Goal: Task Accomplishment & Management: Complete application form

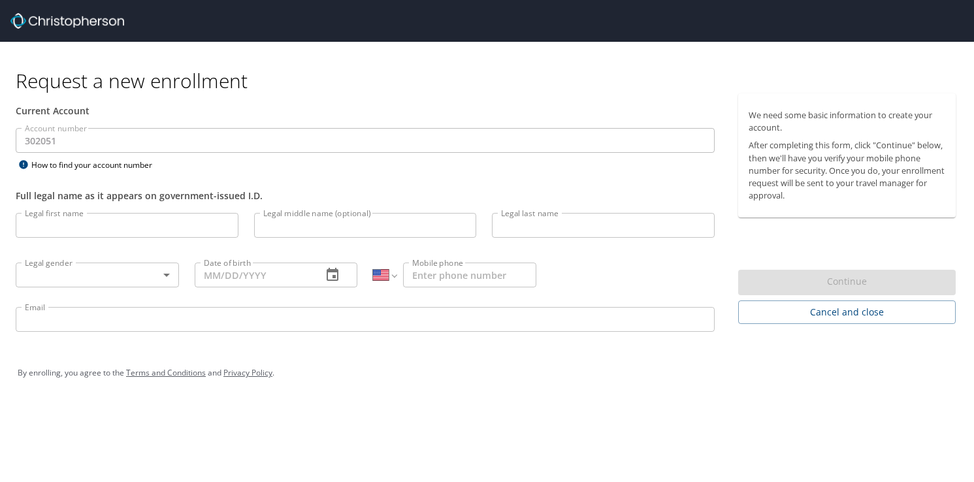
select select "US"
click at [173, 231] on input "Legal first name" at bounding box center [127, 225] width 223 height 25
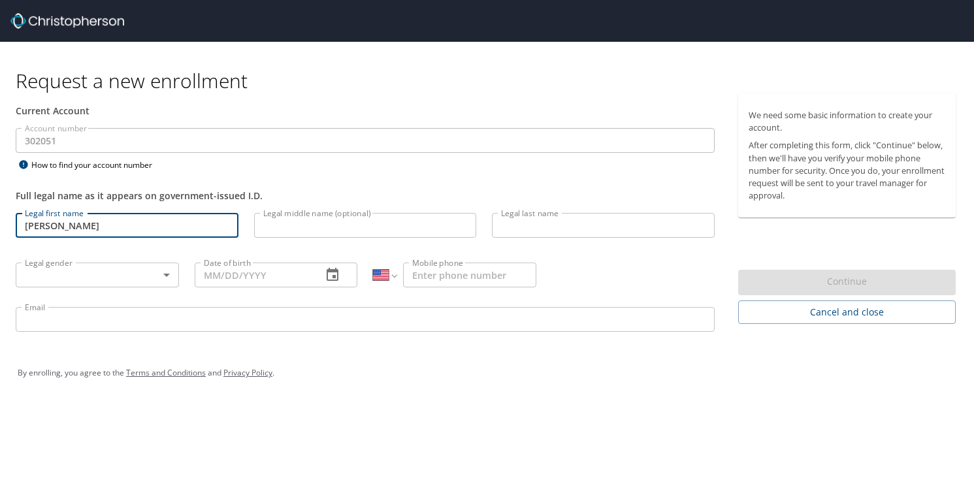
type input "[PERSON_NAME]"
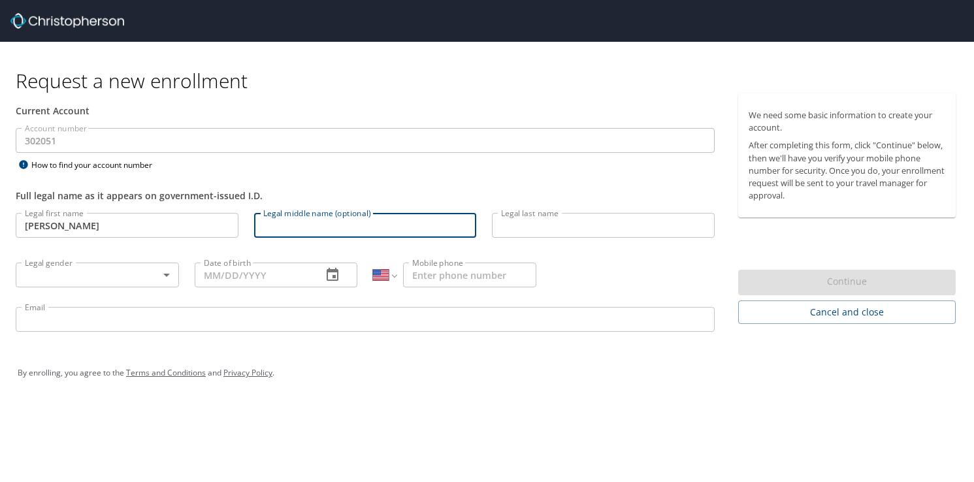
type input "H"
type input "[PERSON_NAME]"
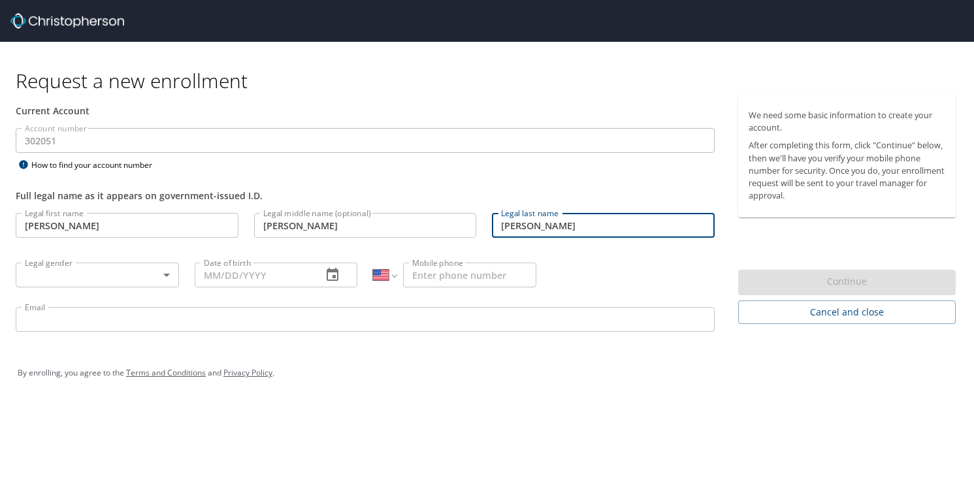
type input "[PERSON_NAME]"
click at [164, 277] on body "Request a new enrollment Current Account Account number 302051 Account number H…" at bounding box center [487, 241] width 974 height 482
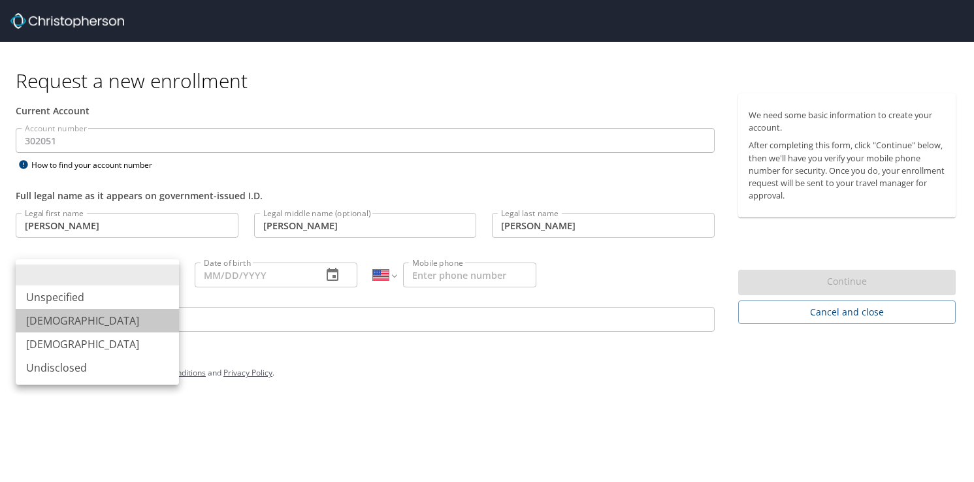
click at [122, 315] on li "[DEMOGRAPHIC_DATA]" at bounding box center [97, 321] width 163 height 24
type input "[DEMOGRAPHIC_DATA]"
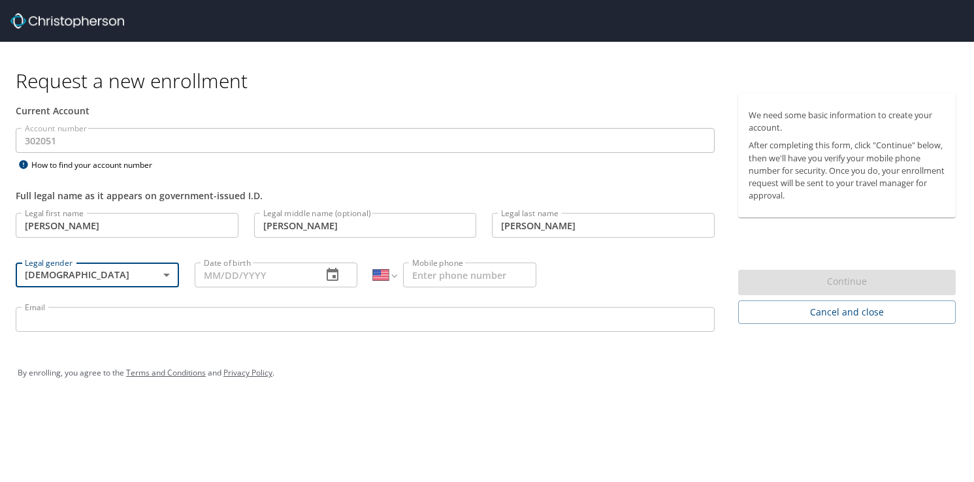
click at [269, 278] on input "Date of birth" at bounding box center [254, 275] width 118 height 25
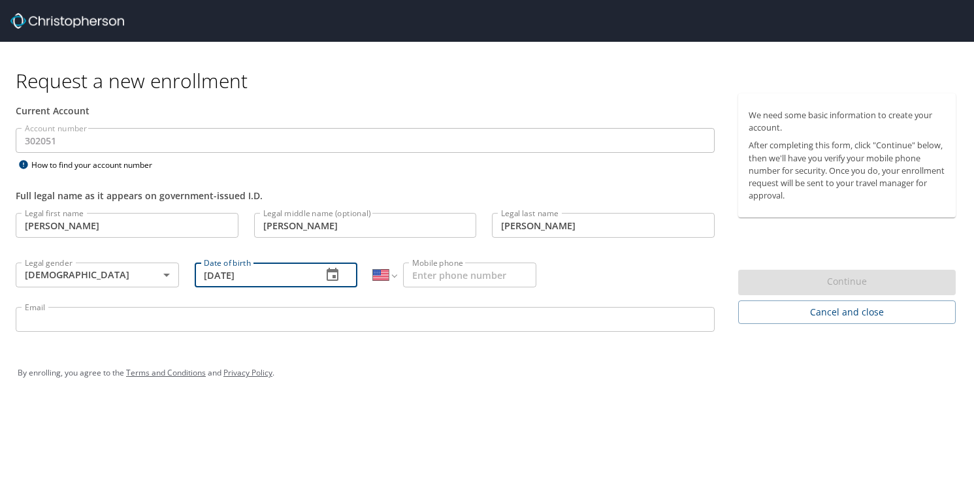
type input "[DATE]"
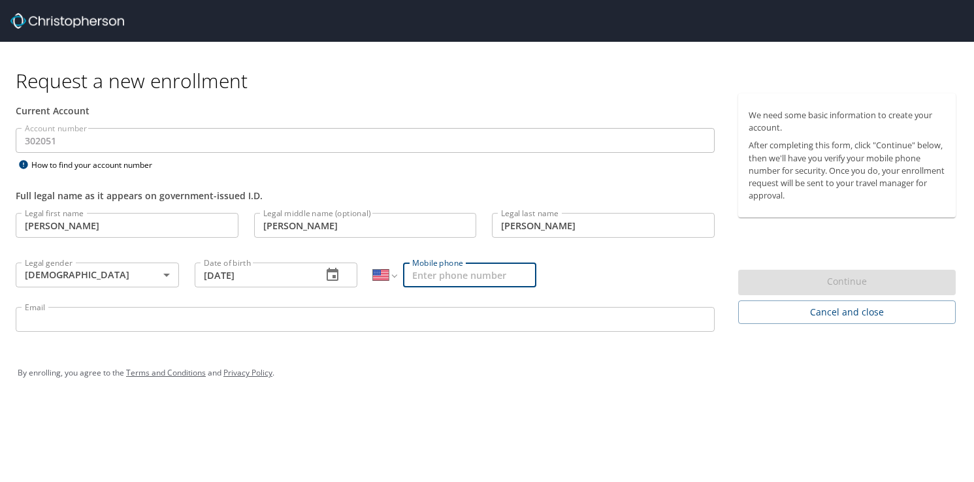
click at [420, 277] on input "Mobile phone" at bounding box center [469, 275] width 133 height 25
type input "[PHONE_NUMBER]"
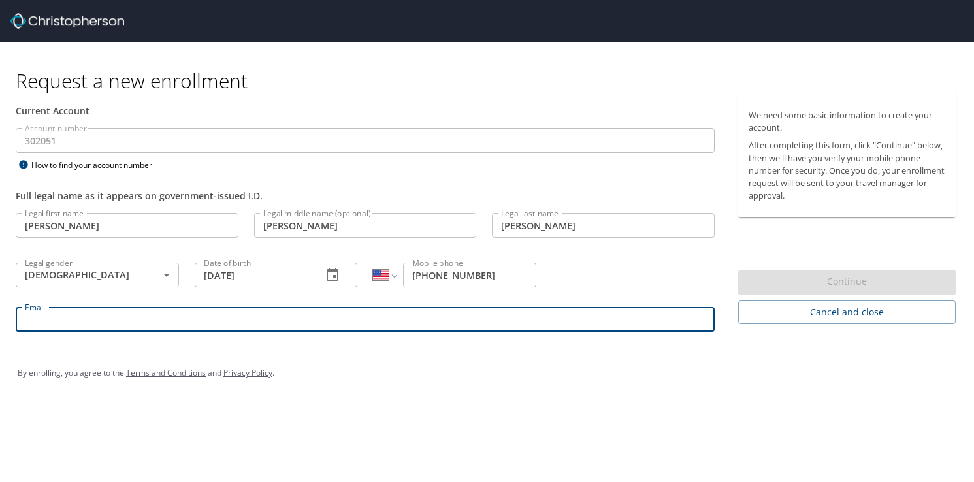
click at [322, 324] on input "Email" at bounding box center [365, 319] width 699 height 25
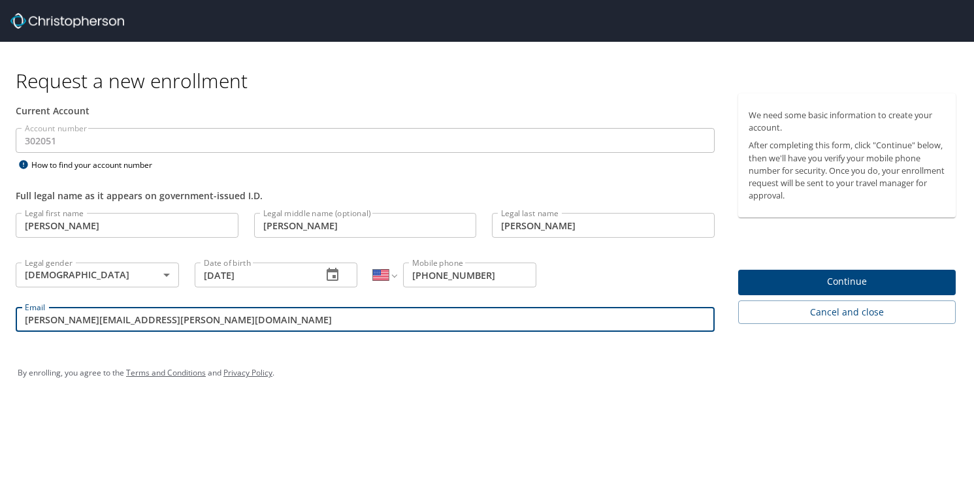
type input "[PERSON_NAME][EMAIL_ADDRESS][PERSON_NAME][DOMAIN_NAME]"
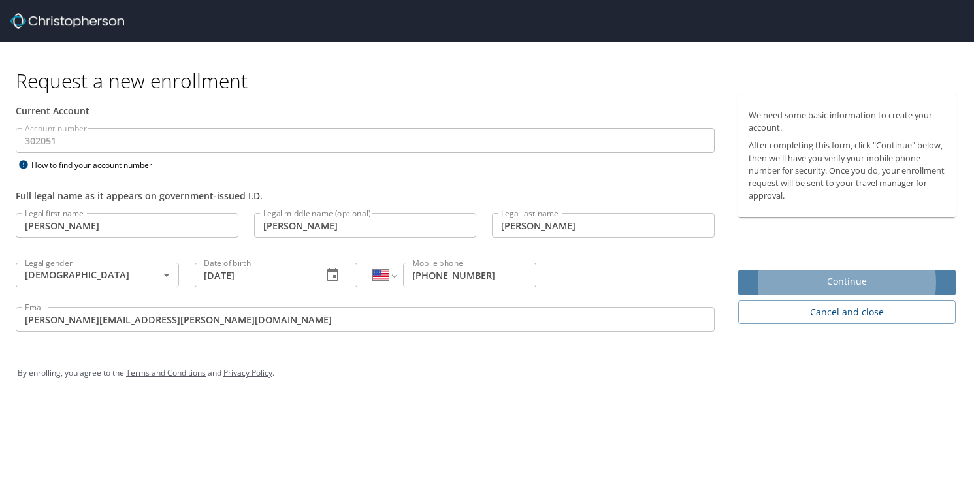
click at [824, 288] on span "Continue" at bounding box center [847, 282] width 197 height 16
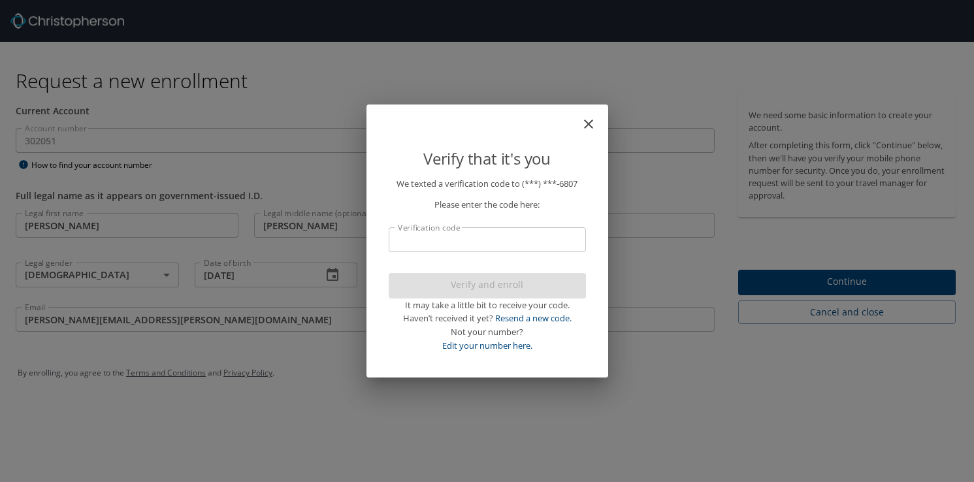
click at [529, 242] on input "Verification code" at bounding box center [487, 239] width 197 height 25
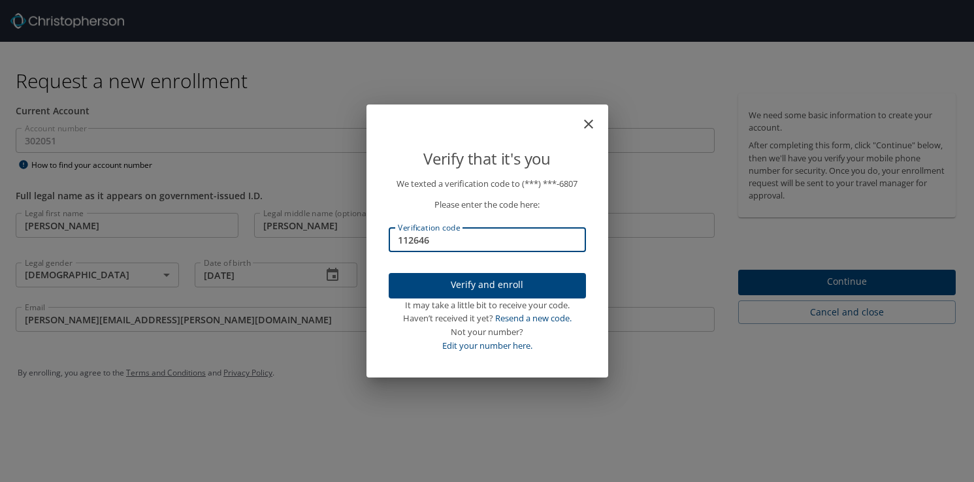
type input "112646"
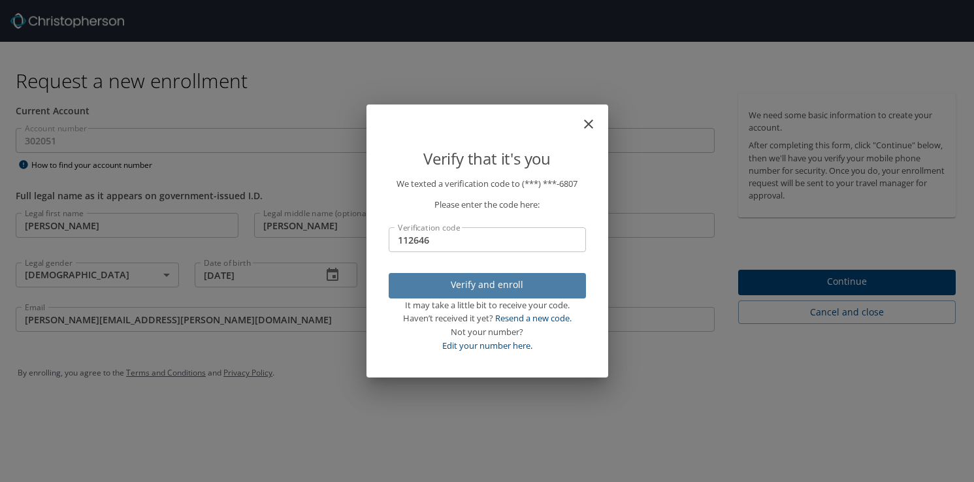
click at [485, 286] on span "Verify and enroll" at bounding box center [487, 285] width 176 height 16
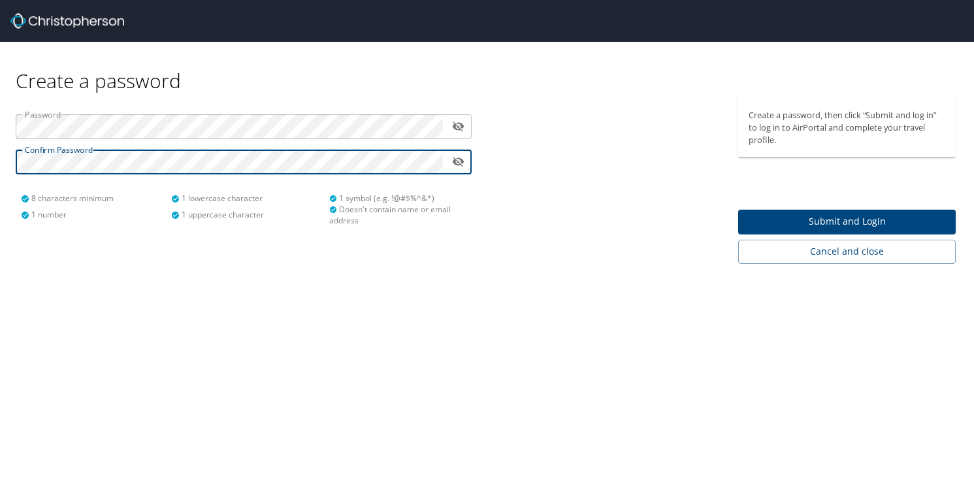
click at [797, 218] on span "Submit and Login" at bounding box center [847, 222] width 197 height 16
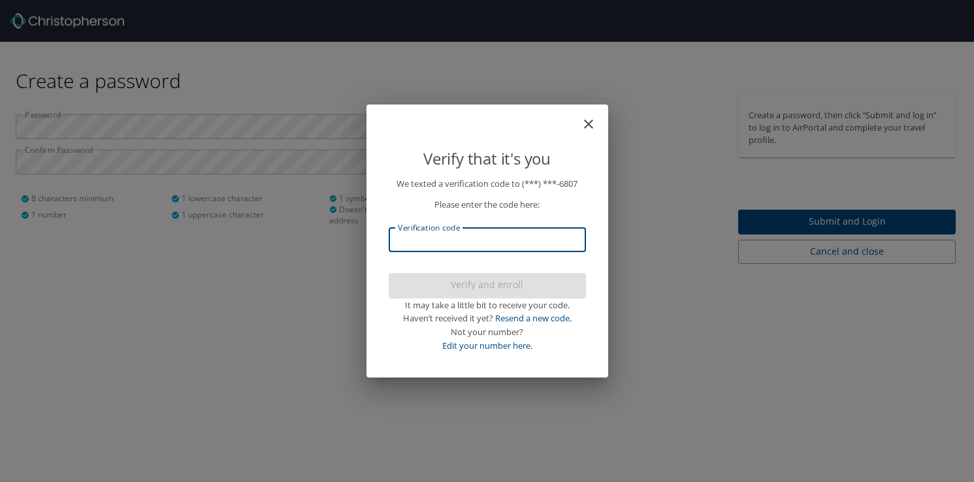
click at [538, 241] on input "Verification code" at bounding box center [487, 239] width 197 height 25
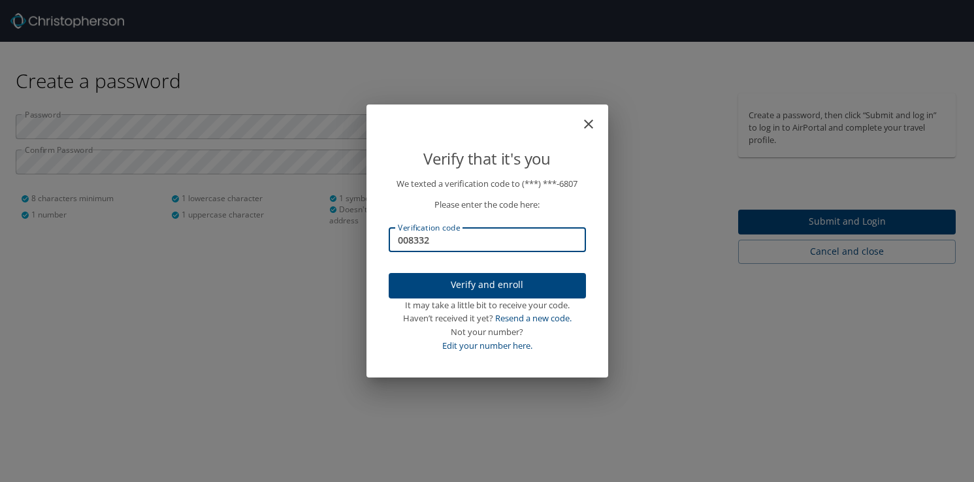
type input "008332"
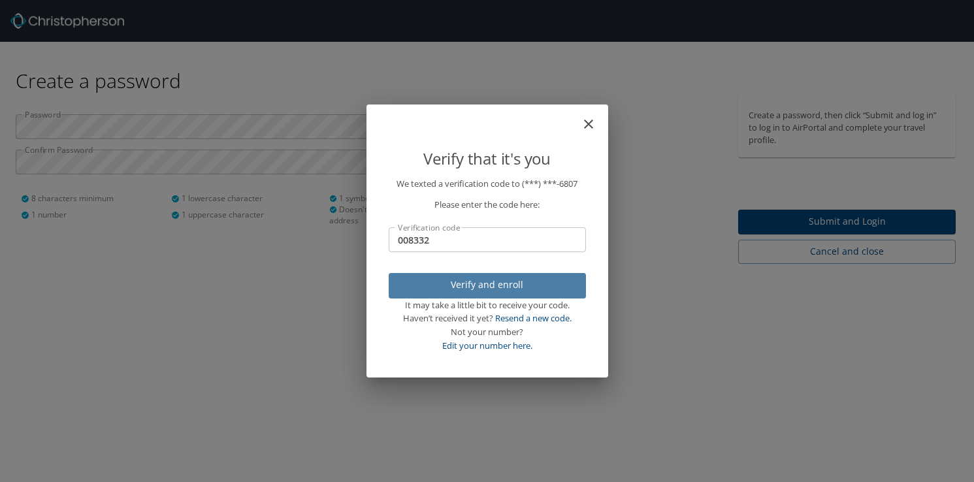
click at [527, 290] on span "Verify and enroll" at bounding box center [487, 285] width 176 height 16
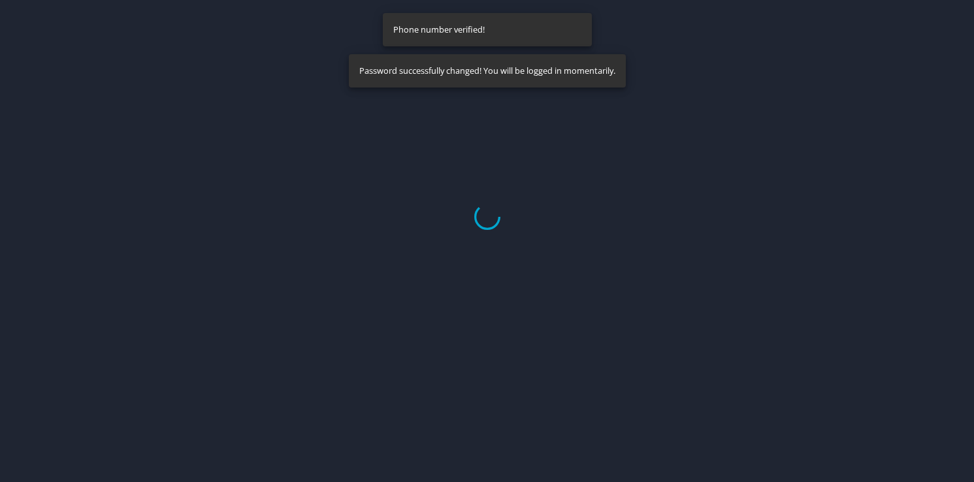
select select "US"
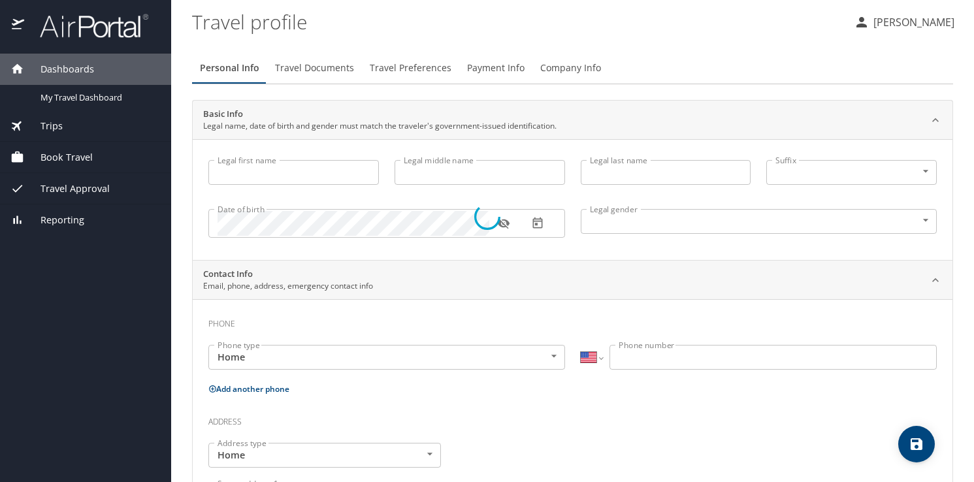
type input "[PERSON_NAME]"
type input "[DEMOGRAPHIC_DATA]"
select select "US"
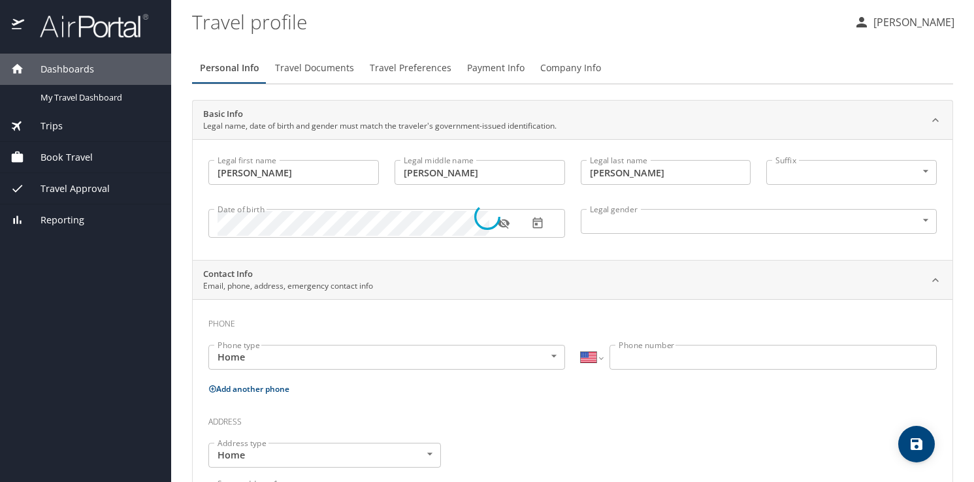
select select "US"
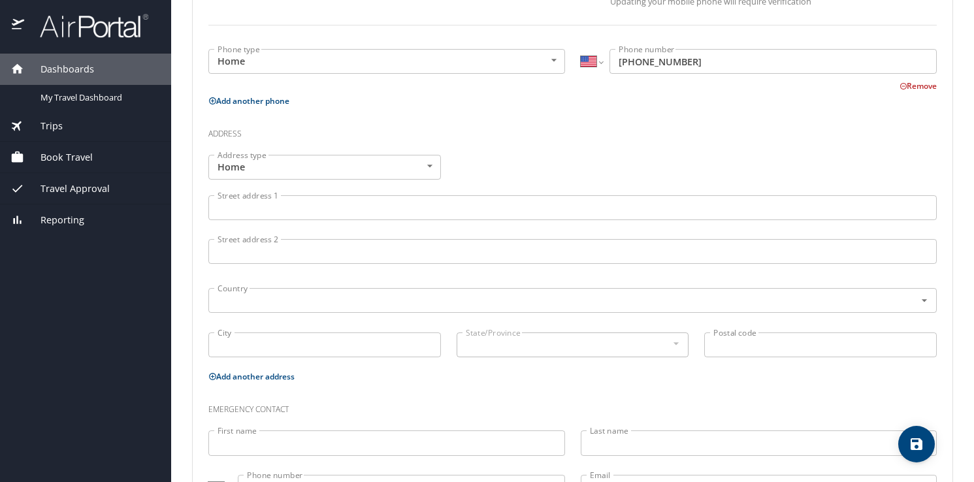
scroll to position [377, 0]
click at [350, 202] on input "Street address 1" at bounding box center [572, 206] width 729 height 25
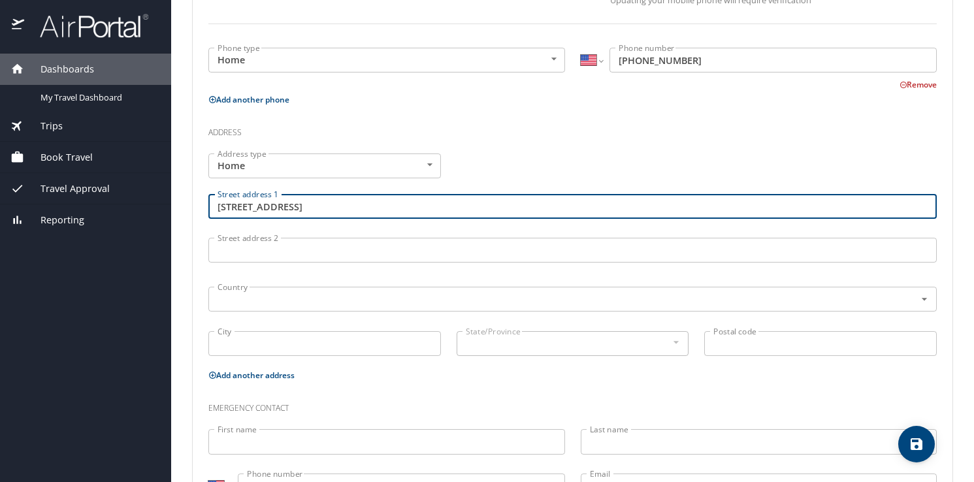
type input "801 Amberwood Way"
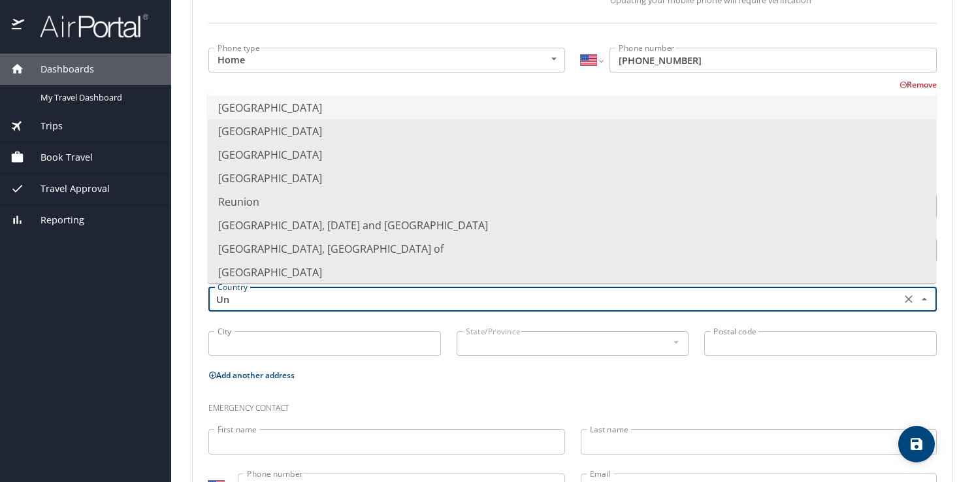
click at [346, 105] on li "United States of America" at bounding box center [572, 108] width 729 height 24
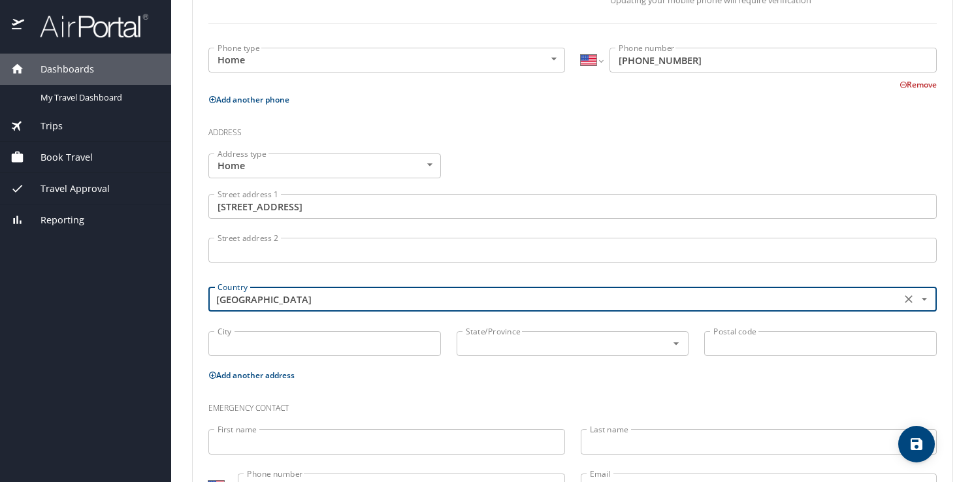
type input "United States of America"
click at [318, 346] on input "City" at bounding box center [324, 343] width 233 height 25
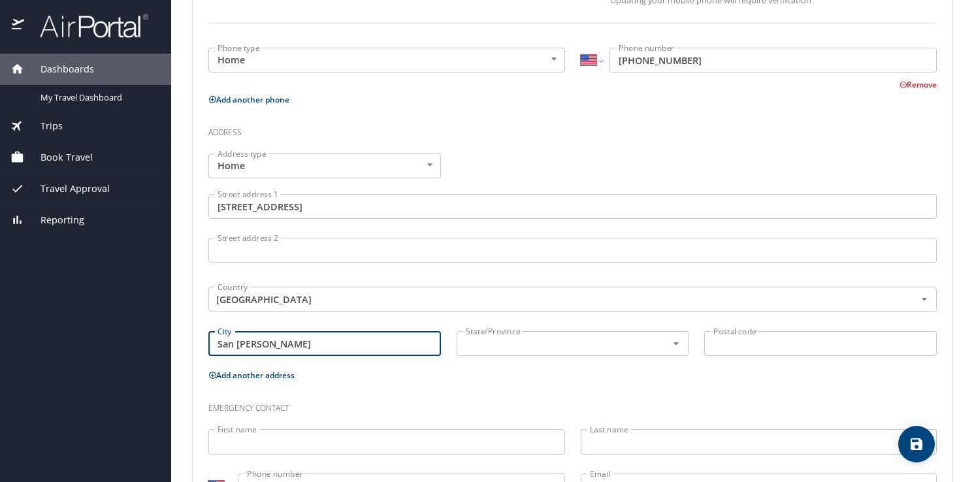
type input "San Ramon"
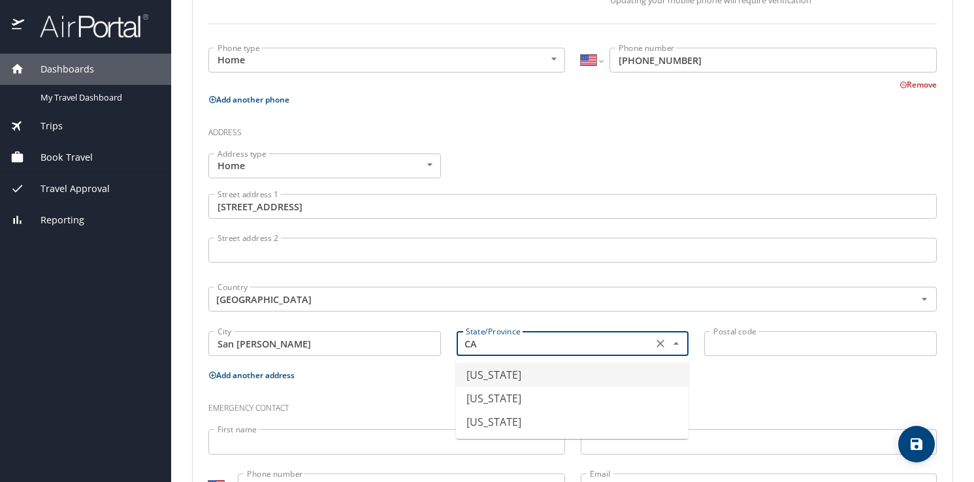
click at [480, 373] on li "California" at bounding box center [572, 375] width 233 height 24
type input "California"
click at [744, 344] on input "Postal code" at bounding box center [821, 343] width 233 height 25
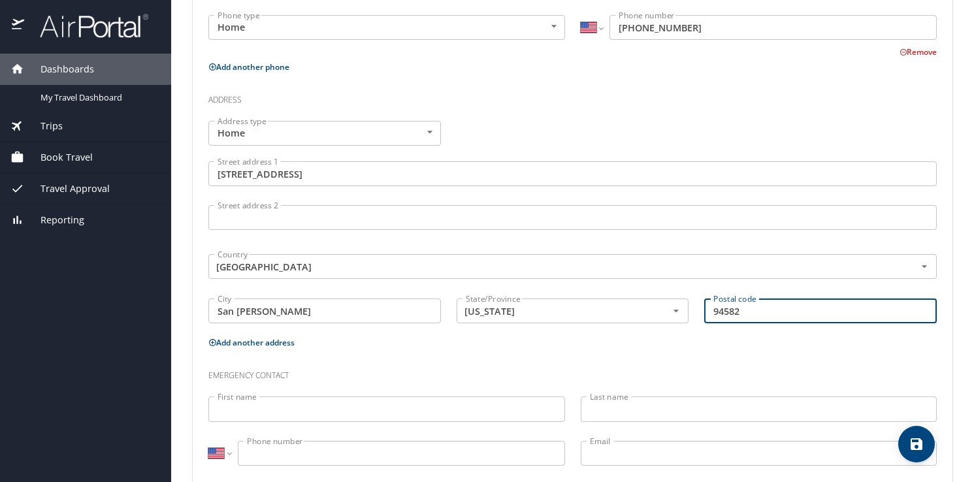
scroll to position [435, 0]
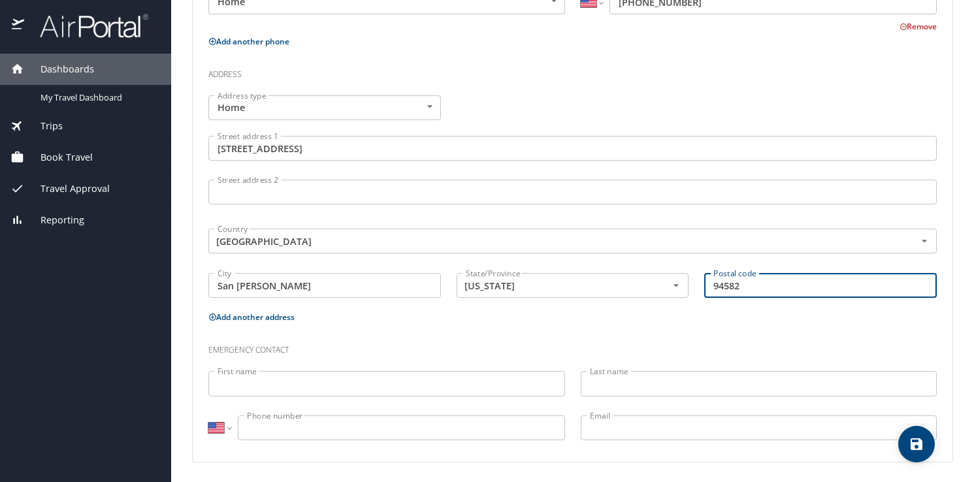
type input "94582"
click at [479, 388] on input "First name" at bounding box center [386, 383] width 357 height 25
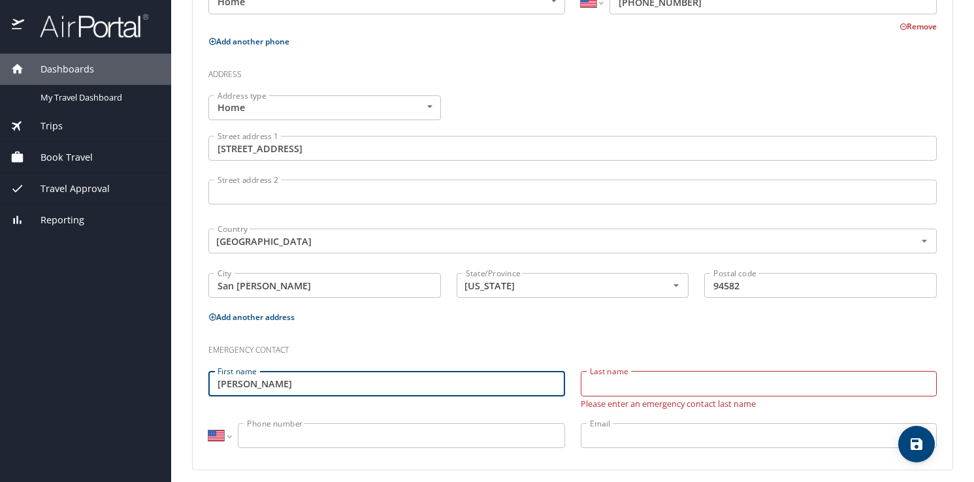
type input "Heidi"
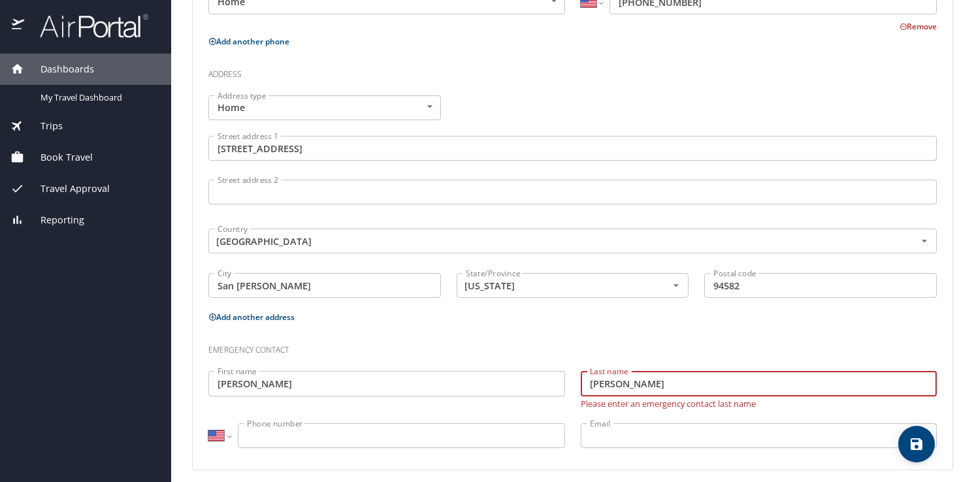
type input "[PERSON_NAME]"
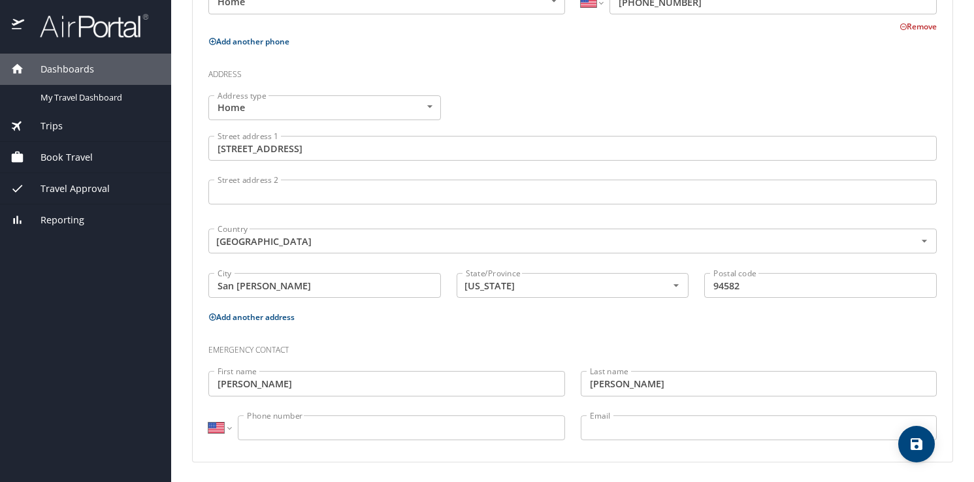
click at [367, 425] on input "Phone number" at bounding box center [401, 428] width 327 height 25
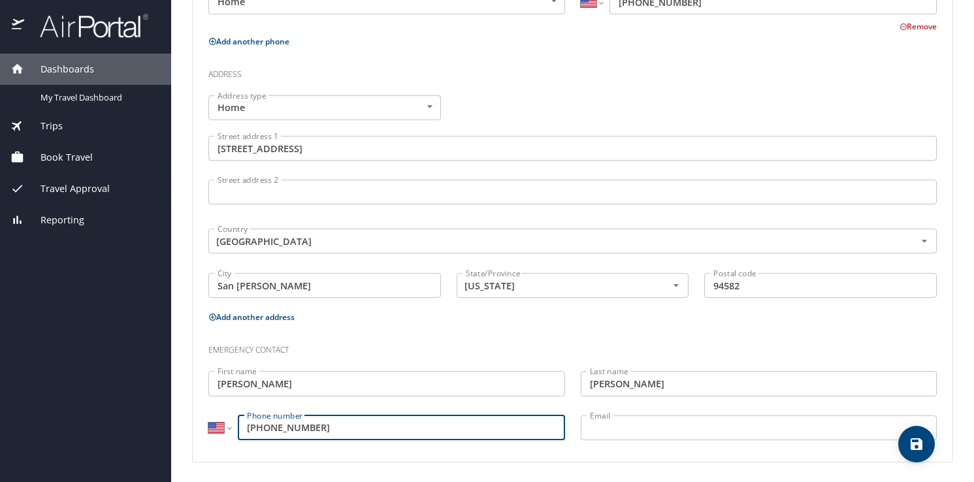
type input "(703) 400-3894"
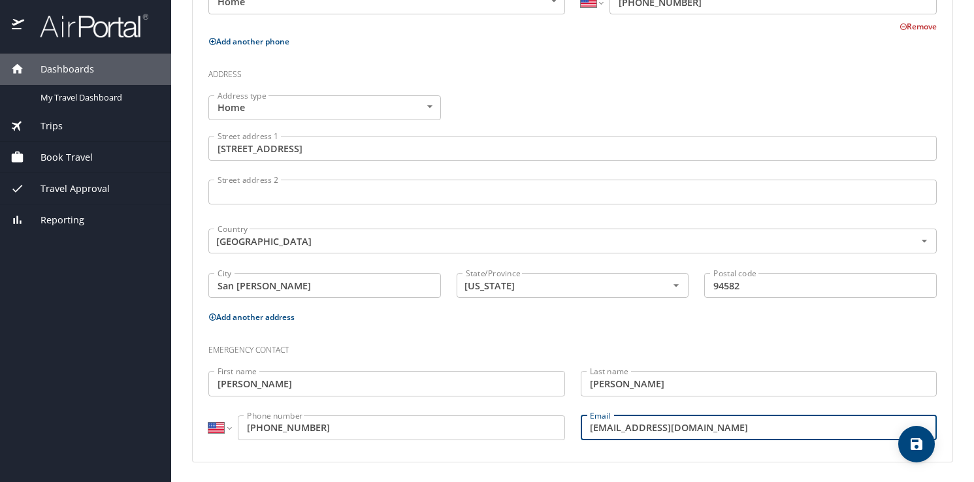
type input "heidijesserhoward@me.com"
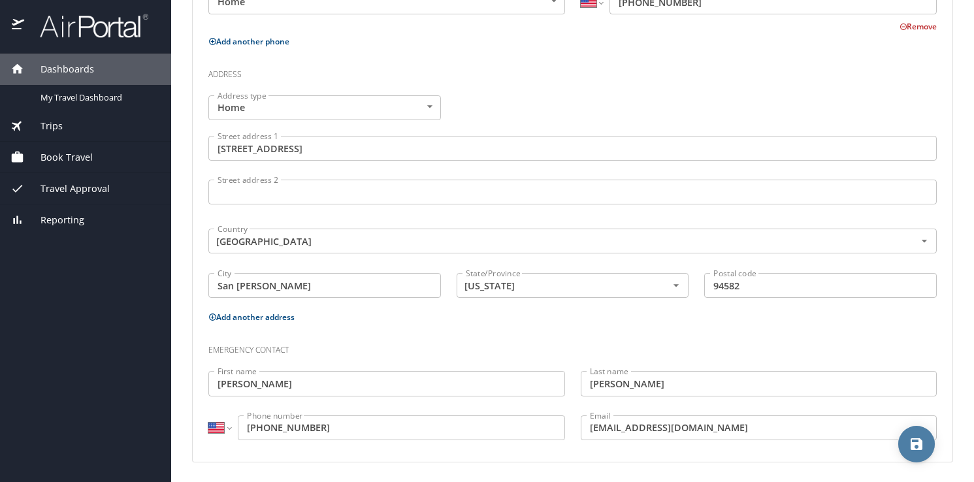
click at [916, 445] on icon "save" at bounding box center [917, 445] width 12 height 12
select select "US"
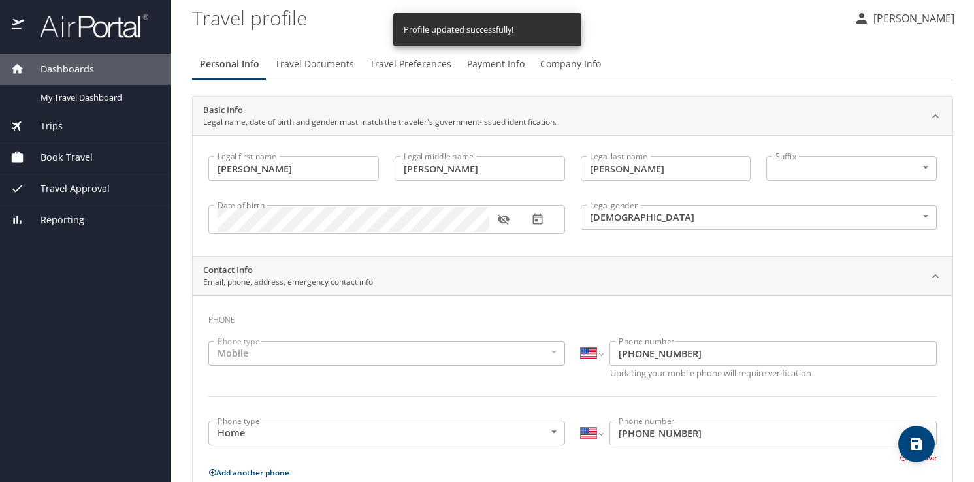
scroll to position [0, 0]
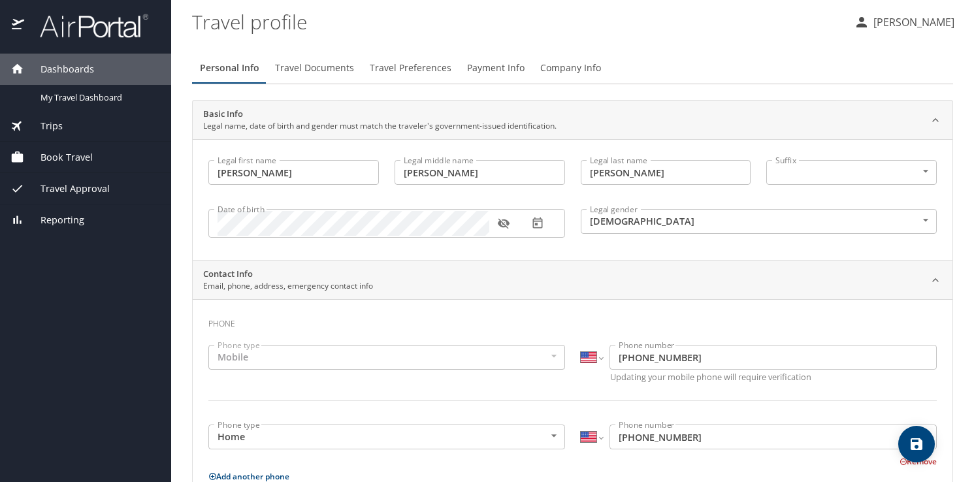
click at [335, 72] on span "Travel Documents" at bounding box center [314, 68] width 79 height 16
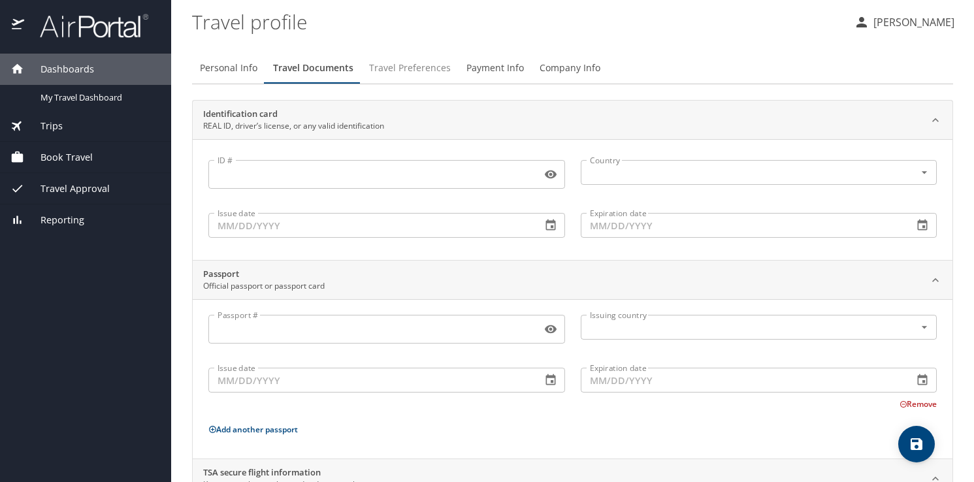
click at [423, 71] on span "Travel Preferences" at bounding box center [410, 68] width 82 height 16
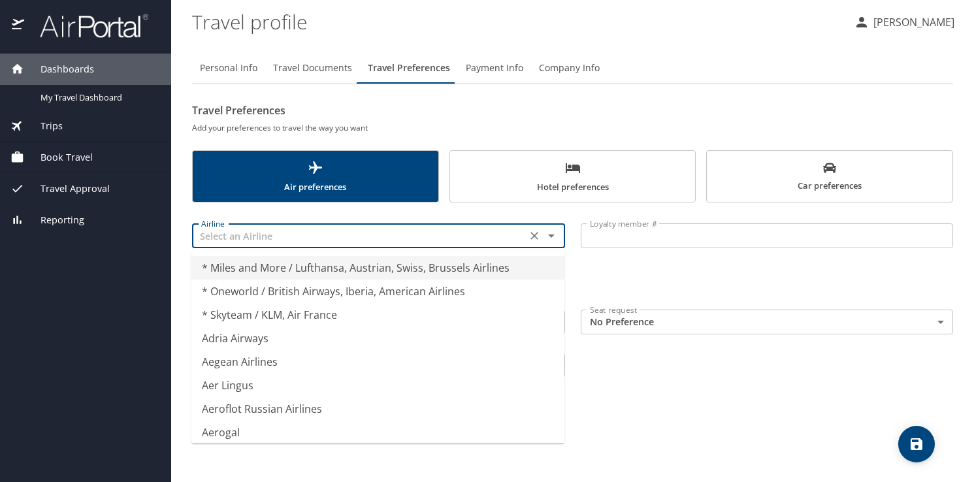
click at [463, 237] on input "text" at bounding box center [359, 235] width 327 height 17
type input "* Miles and More / Lufthansa, Austrian, Swiss, Brussels Airlines"
click at [625, 261] on div "Loyalty member # Loyalty member #" at bounding box center [767, 236] width 389 height 52
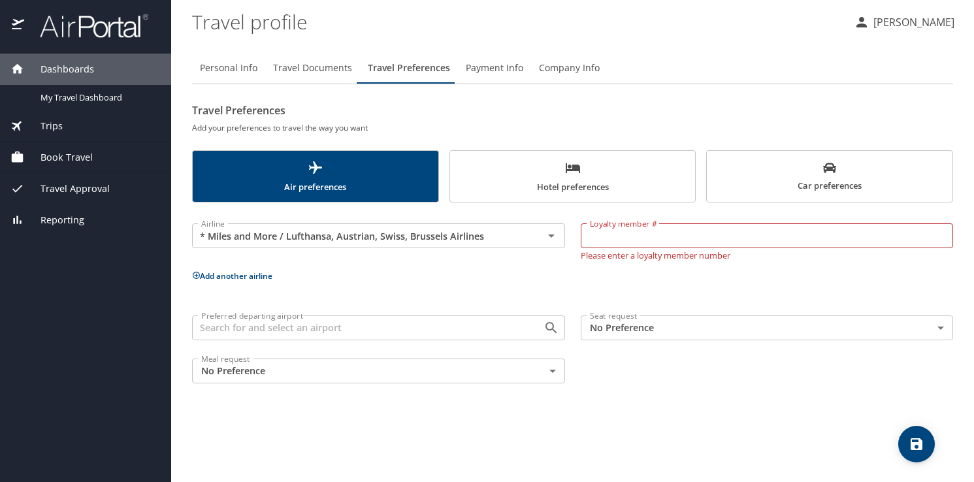
click at [500, 67] on span "Payment Info" at bounding box center [495, 68] width 58 height 16
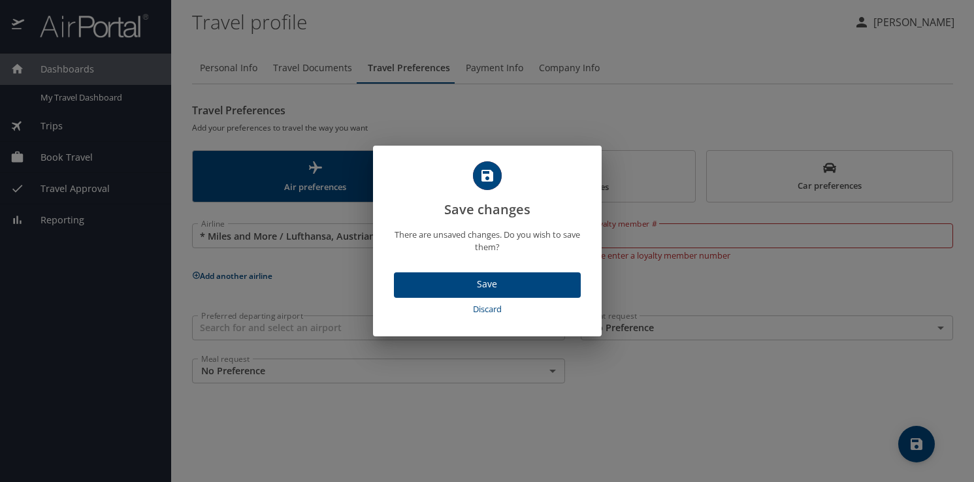
click at [500, 69] on div "Save changes There are unsaved changes. Do you wish to save them? Save Discard" at bounding box center [487, 241] width 974 height 482
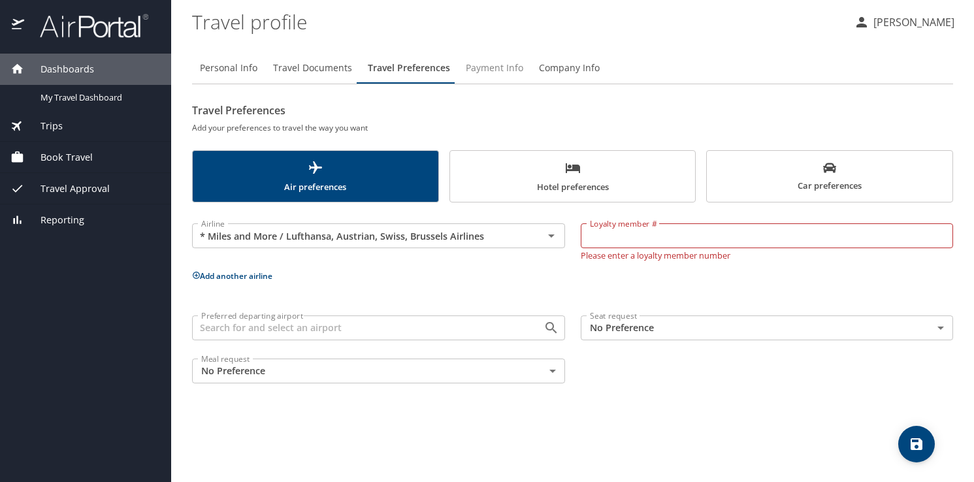
click at [489, 69] on span "Payment Info" at bounding box center [495, 68] width 58 height 16
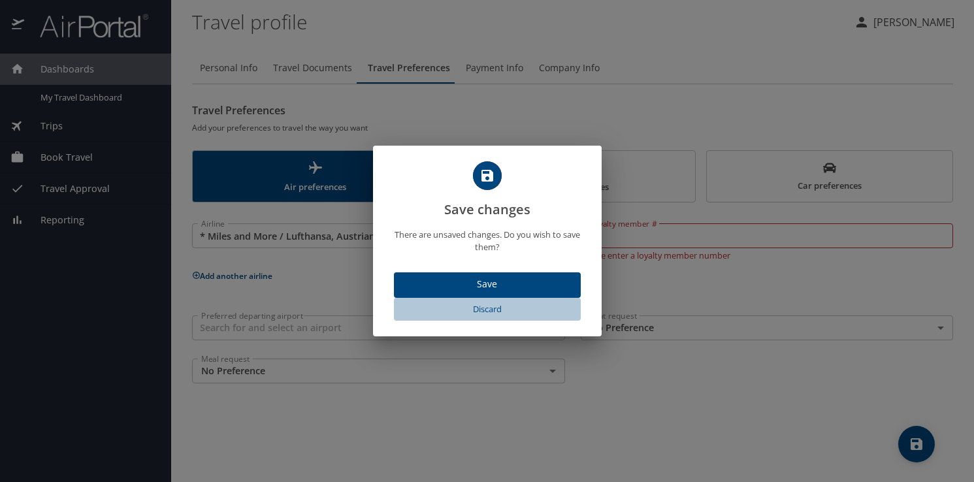
click at [493, 310] on span "Discard" at bounding box center [487, 309] width 176 height 15
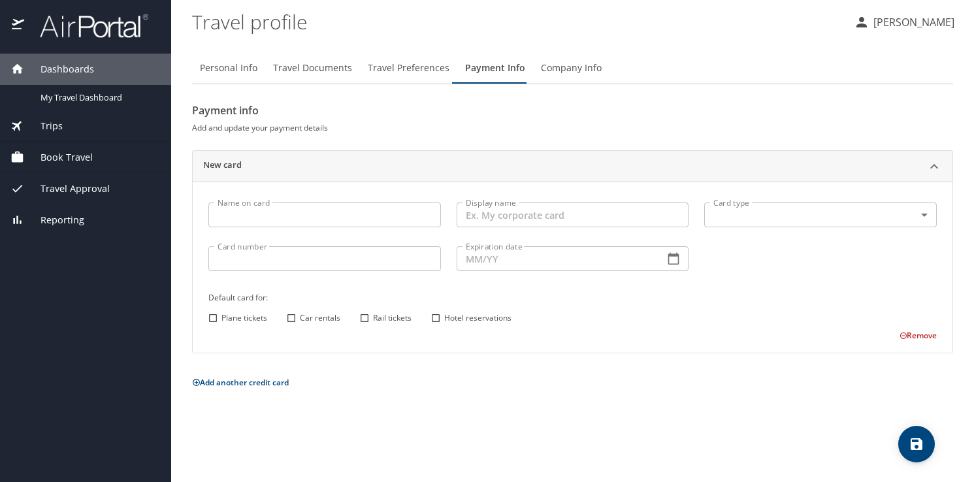
click at [570, 71] on span "Company Info" at bounding box center [571, 68] width 61 height 16
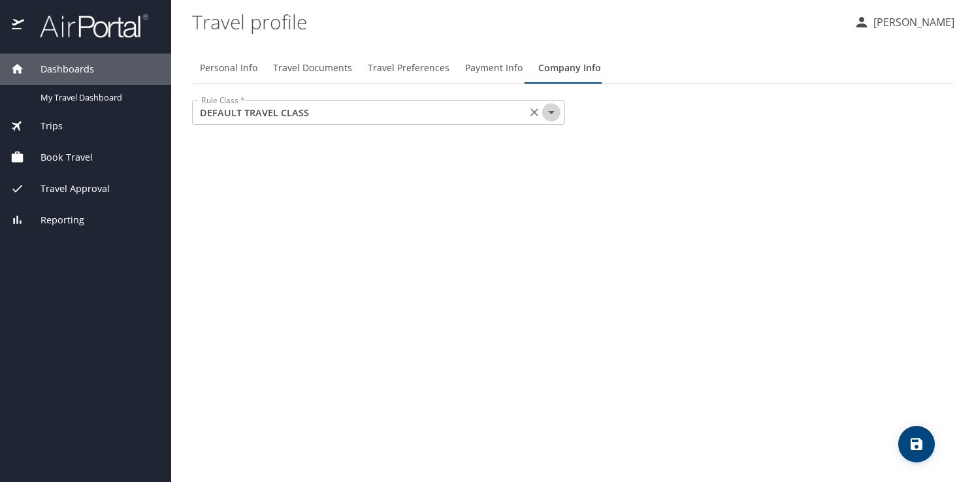
click at [551, 116] on icon "Open" at bounding box center [552, 113] width 16 height 16
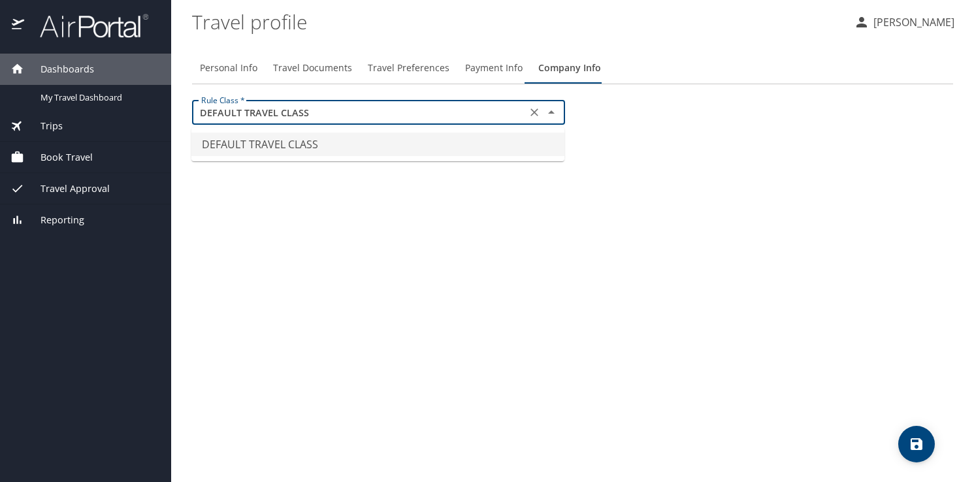
click at [610, 103] on div "Rule Class * DEFAULT TRAVEL CLASS Rule Class *" at bounding box center [572, 114] width 777 height 44
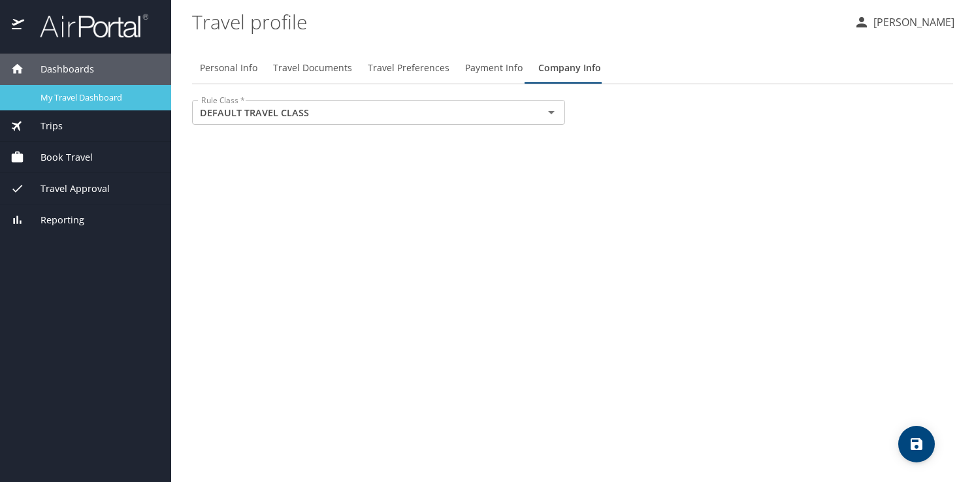
click at [77, 101] on span "My Travel Dashboard" at bounding box center [98, 98] width 115 height 12
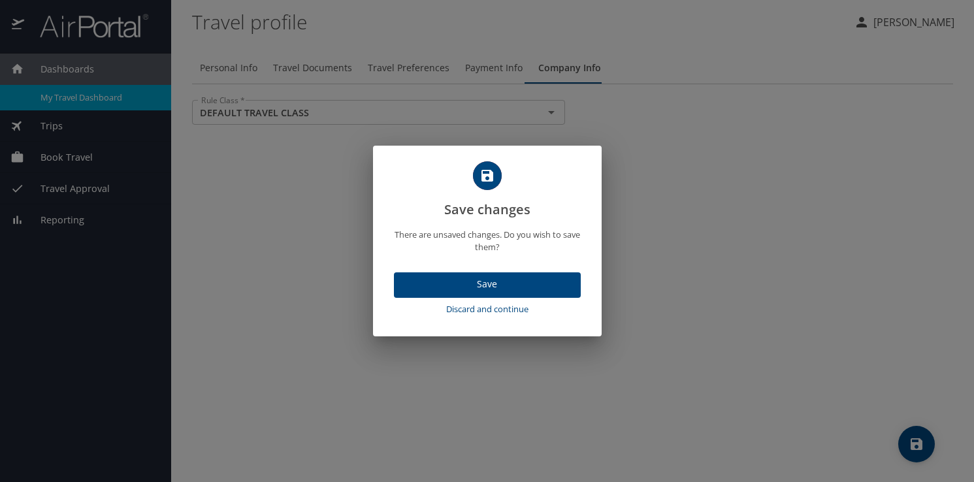
click at [469, 307] on span "Discard and continue" at bounding box center [487, 309] width 176 height 15
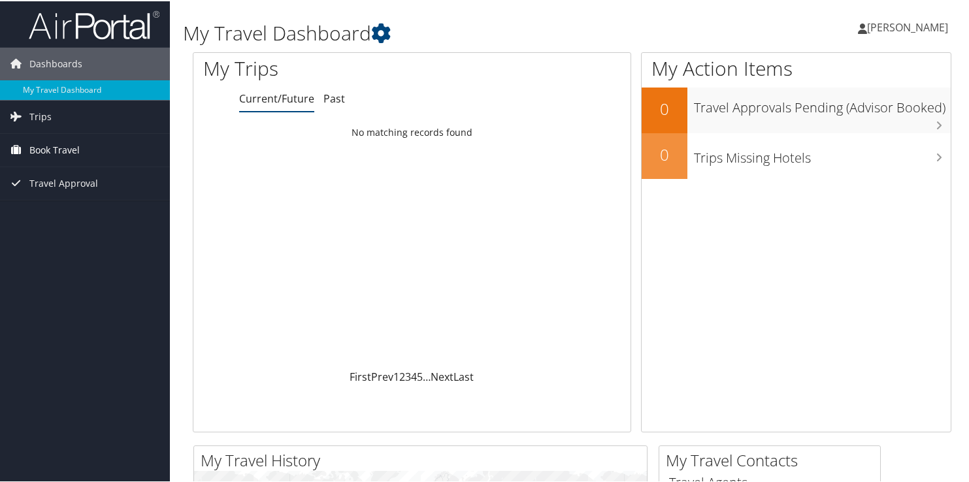
click at [68, 145] on span "Book Travel" at bounding box center [54, 149] width 50 height 33
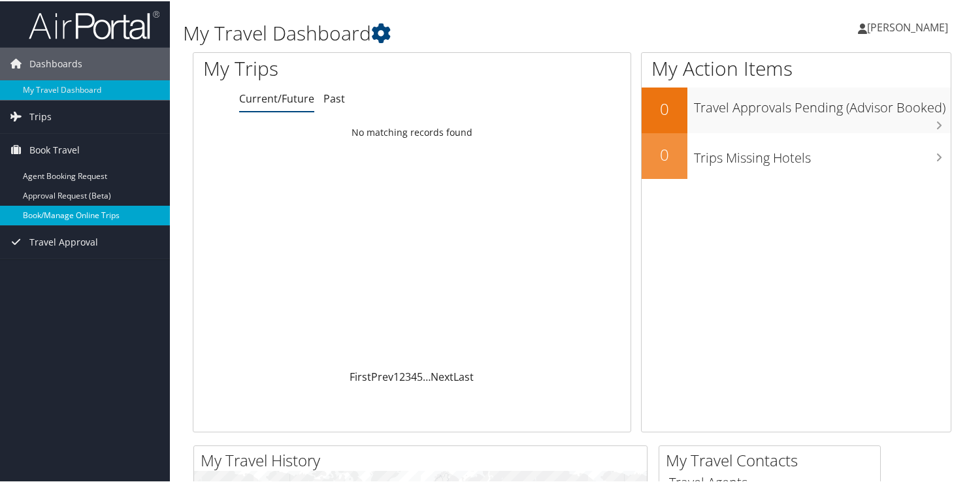
click at [63, 212] on link "Book/Manage Online Trips" at bounding box center [85, 215] width 170 height 20
